Goal: Navigation & Orientation: Understand site structure

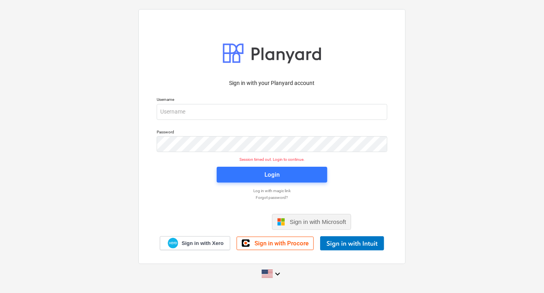
click at [285, 219] on div "Sign in with Microsoft" at bounding box center [312, 222] width 80 height 16
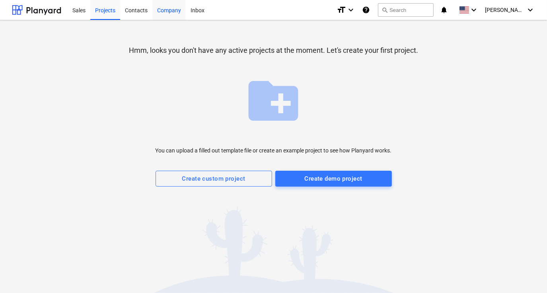
click at [168, 13] on div "Company" at bounding box center [168, 10] width 33 height 20
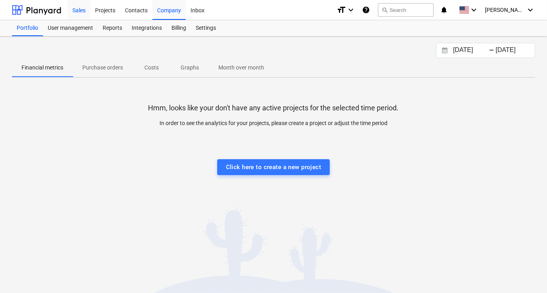
click at [81, 11] on div "Sales" at bounding box center [79, 10] width 23 height 20
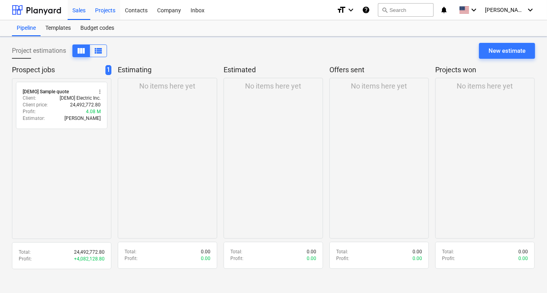
click at [104, 9] on div "Projects" at bounding box center [105, 10] width 30 height 20
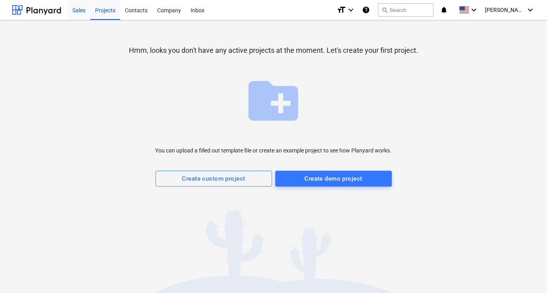
click at [83, 9] on div "Sales" at bounding box center [79, 10] width 23 height 20
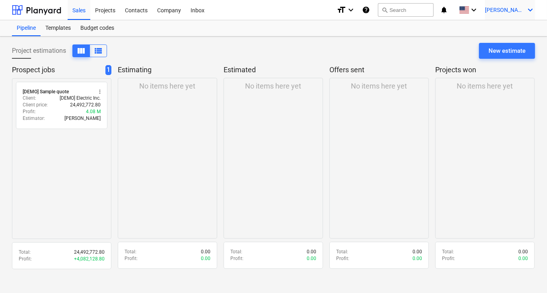
click at [523, 6] on div "D. Crandall keyboard_arrow_down" at bounding box center [510, 10] width 50 height 20
drag, startPoint x: 234, startPoint y: 33, endPoint x: 216, endPoint y: 25, distance: 19.2
click at [233, 33] on div at bounding box center [273, 146] width 547 height 293
click at [160, 14] on div "Company" at bounding box center [168, 10] width 33 height 20
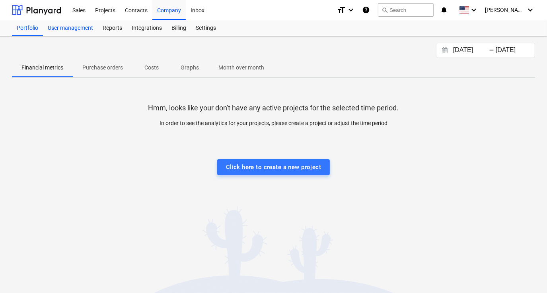
click at [77, 31] on div "User management" at bounding box center [70, 28] width 55 height 16
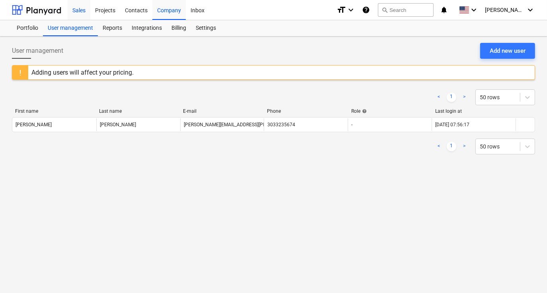
click at [82, 14] on div "Sales" at bounding box center [79, 10] width 23 height 20
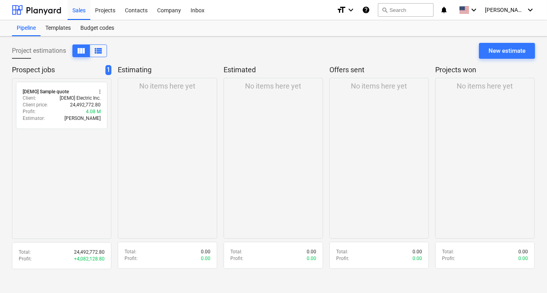
click at [249, 10] on div "Sales Projects Contacts Company Inbox" at bounding box center [199, 10] width 262 height 20
